Goal: Connect with others: Connect with others

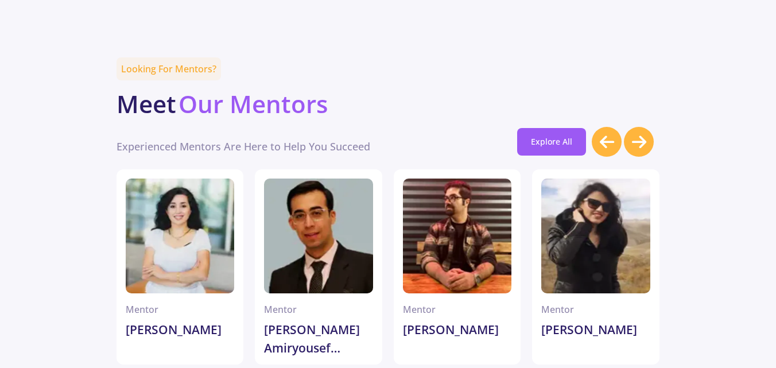
scroll to position [3213, 0]
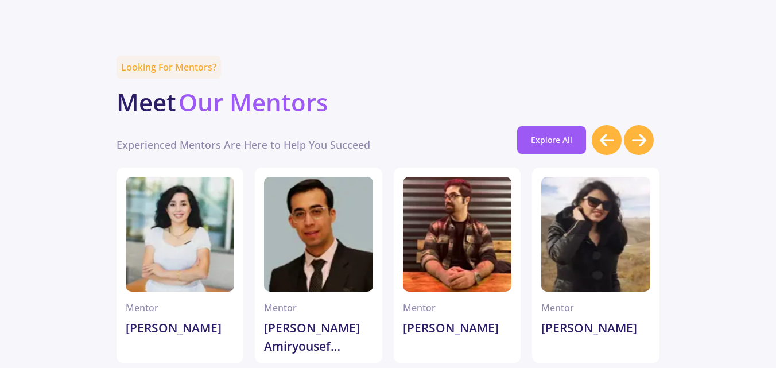
click at [182, 196] on div at bounding box center [180, 234] width 109 height 115
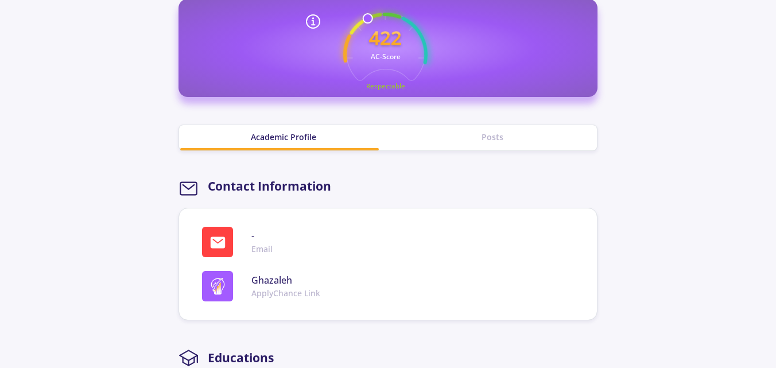
scroll to position [631, 0]
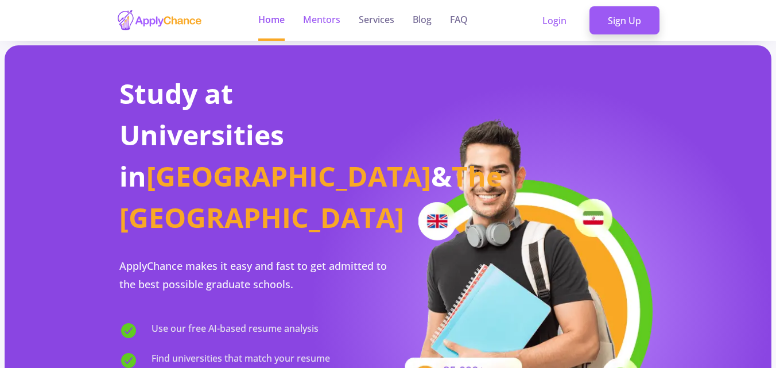
click at [317, 20] on link "Mentors" at bounding box center [321, 20] width 37 height 41
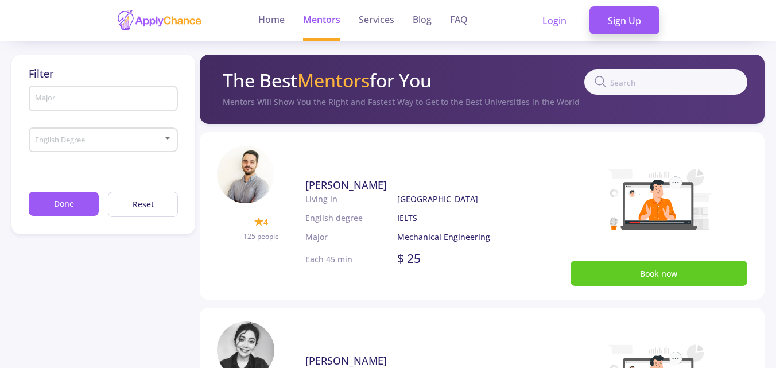
click at [643, 82] on input "text" at bounding box center [665, 81] width 163 height 25
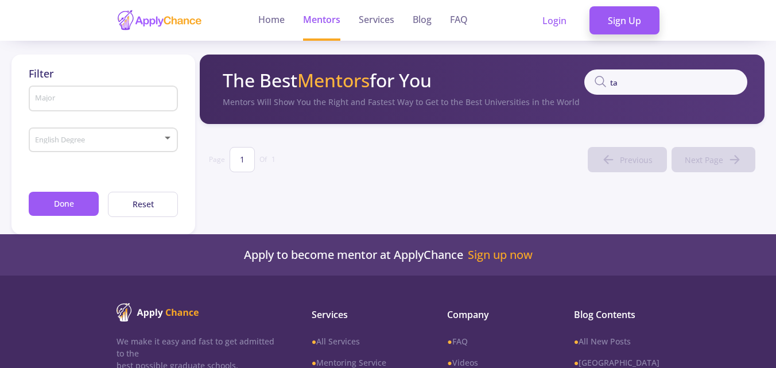
type input "t"
drag, startPoint x: 650, startPoint y: 81, endPoint x: 585, endPoint y: 86, distance: 65.0
type input "[PERSON_NAME]"
